Goal: Check status: Check status

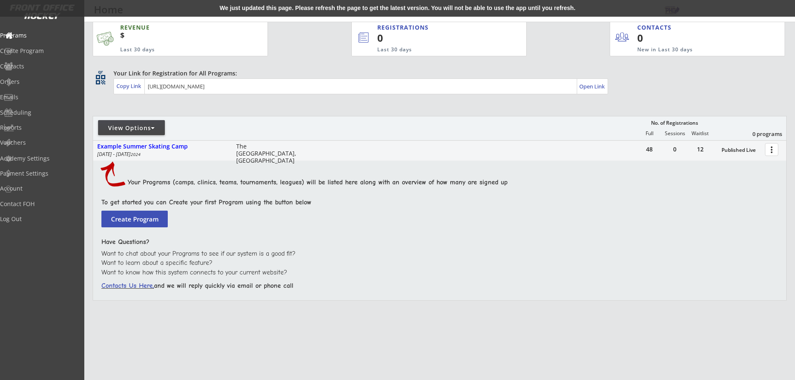
scroll to position [10, 0]
click at [32, 83] on div "Orders" at bounding box center [39, 82] width 75 height 6
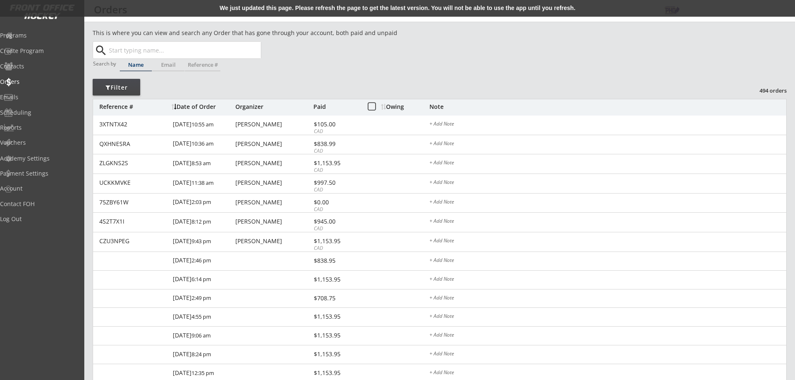
click at [201, 53] on input "text" at bounding box center [184, 50] width 154 height 17
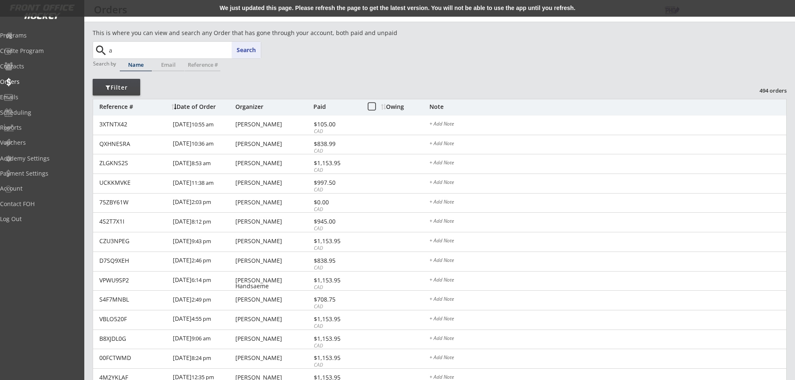
type input "an"
type input "[PERSON_NAME]"
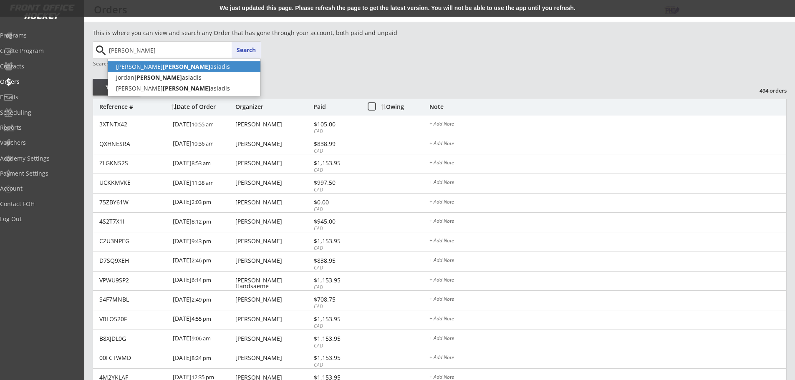
click at [187, 65] on p "[PERSON_NAME] asiadis" at bounding box center [184, 66] width 153 height 11
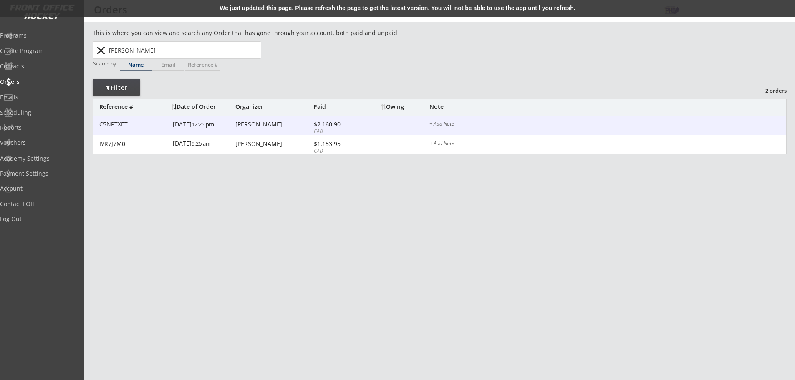
type input "[PERSON_NAME]"
click at [241, 131] on div "C5NPTXET [DATE] 12:25 pm [PERSON_NAME] $2,160.90 CAD + Add Note" at bounding box center [439, 126] width 693 height 20
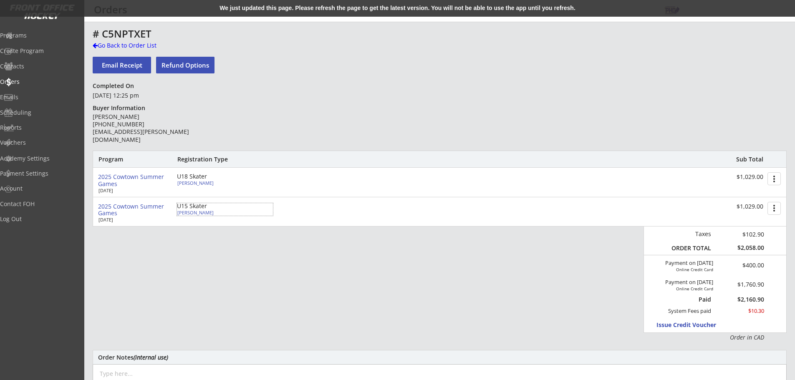
click at [202, 212] on div "[PERSON_NAME]" at bounding box center [223, 212] width 93 height 5
select select ""Forward""
select select ""U13 AA""
select select ""Adult S""
select select ""Youth XL""
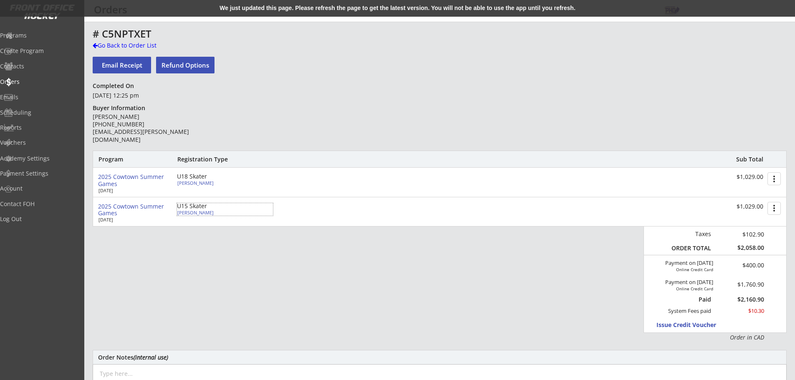
select select ""Youth L/XL""
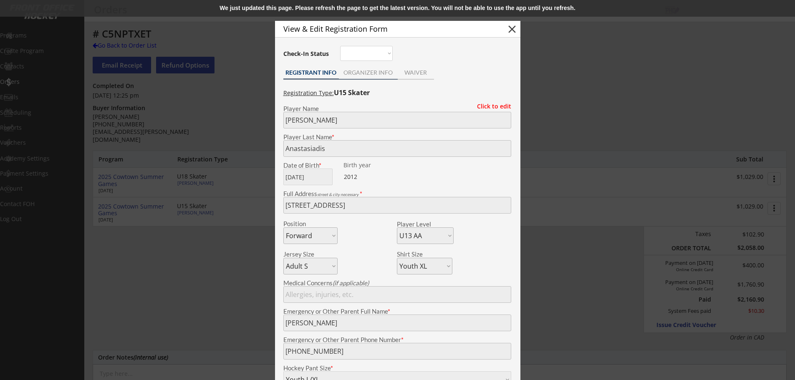
click at [362, 78] on div "ORGANIZER INFO" at bounding box center [368, 73] width 59 height 13
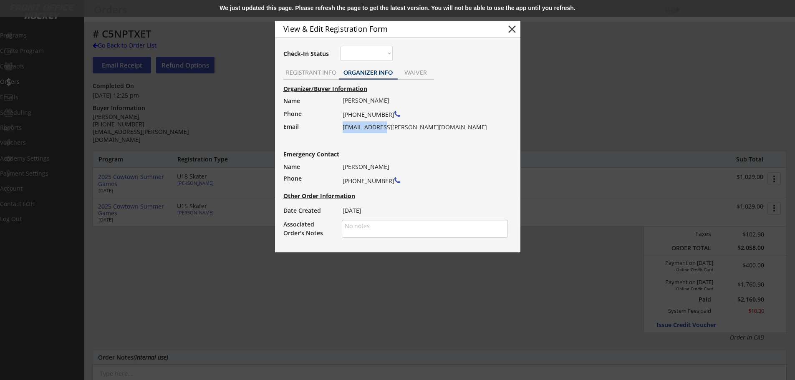
drag, startPoint x: 342, startPoint y: 129, endPoint x: 379, endPoint y: 131, distance: 36.4
click at [379, 131] on div "[PERSON_NAME] [PHONE_NUMBER] [EMAIL_ADDRESS][PERSON_NAME][DOMAIN_NAME]" at bounding box center [423, 114] width 160 height 38
click at [395, 141] on div "Organizer/Buyer Information Name Phone Email [PERSON_NAME] [PHONE_NUMBER] [EMAI…" at bounding box center [397, 161] width 237 height 156
click at [507, 27] on button "close" at bounding box center [512, 29] width 13 height 13
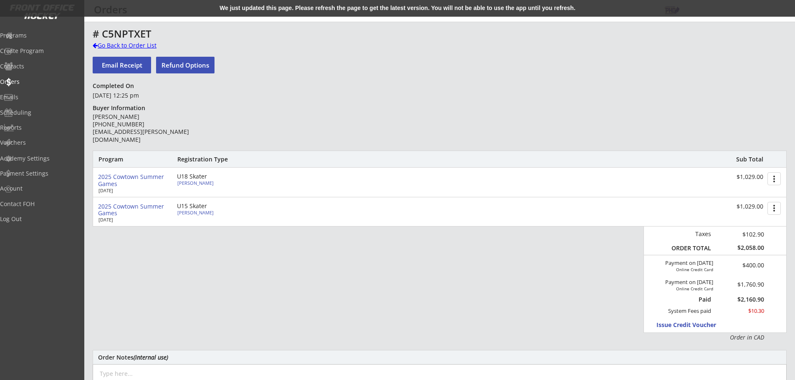
click at [120, 43] on div "Go Back to Order List" at bounding box center [136, 45] width 86 height 8
